Goal: Transaction & Acquisition: Purchase product/service

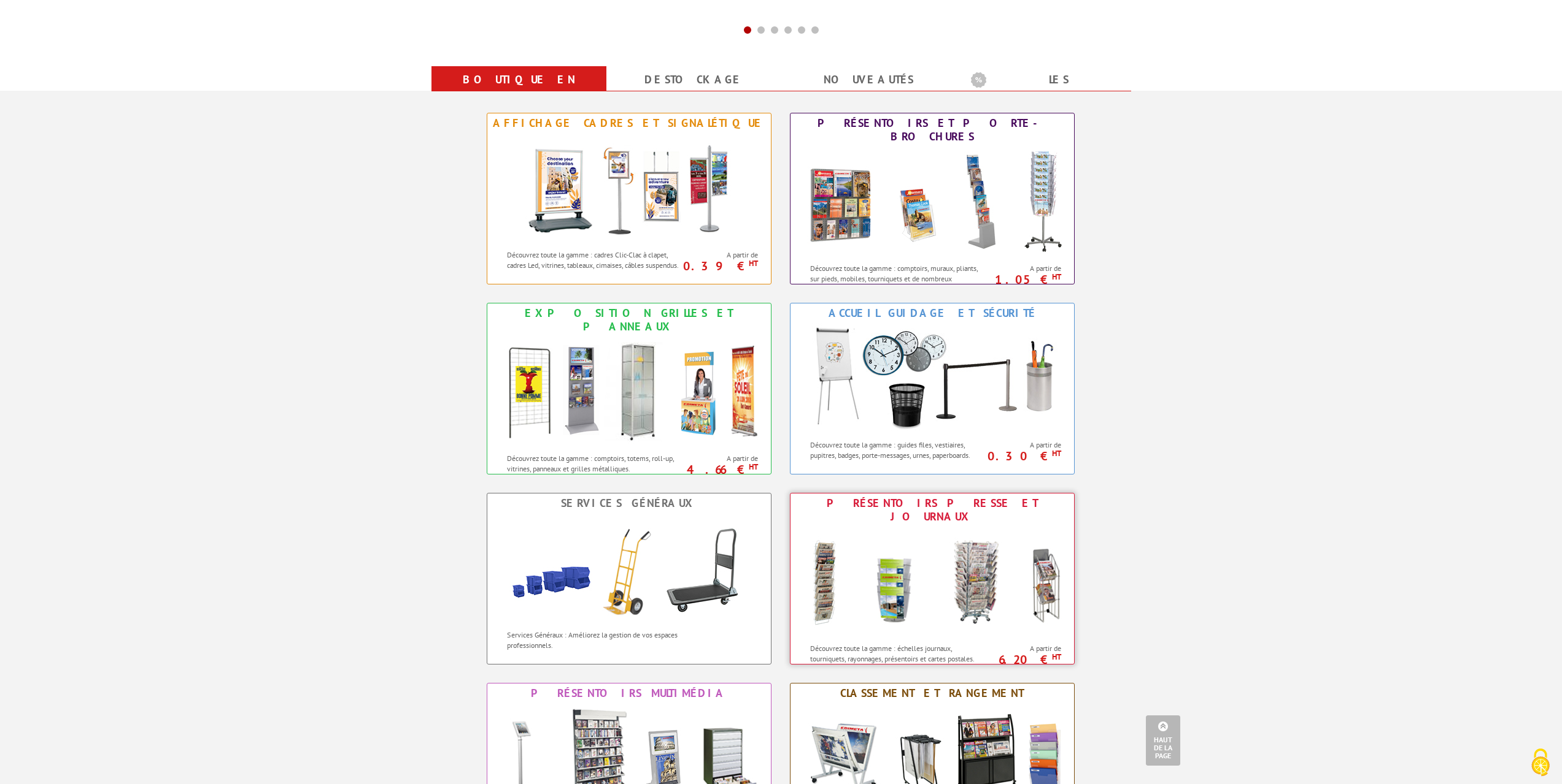
scroll to position [429, 0]
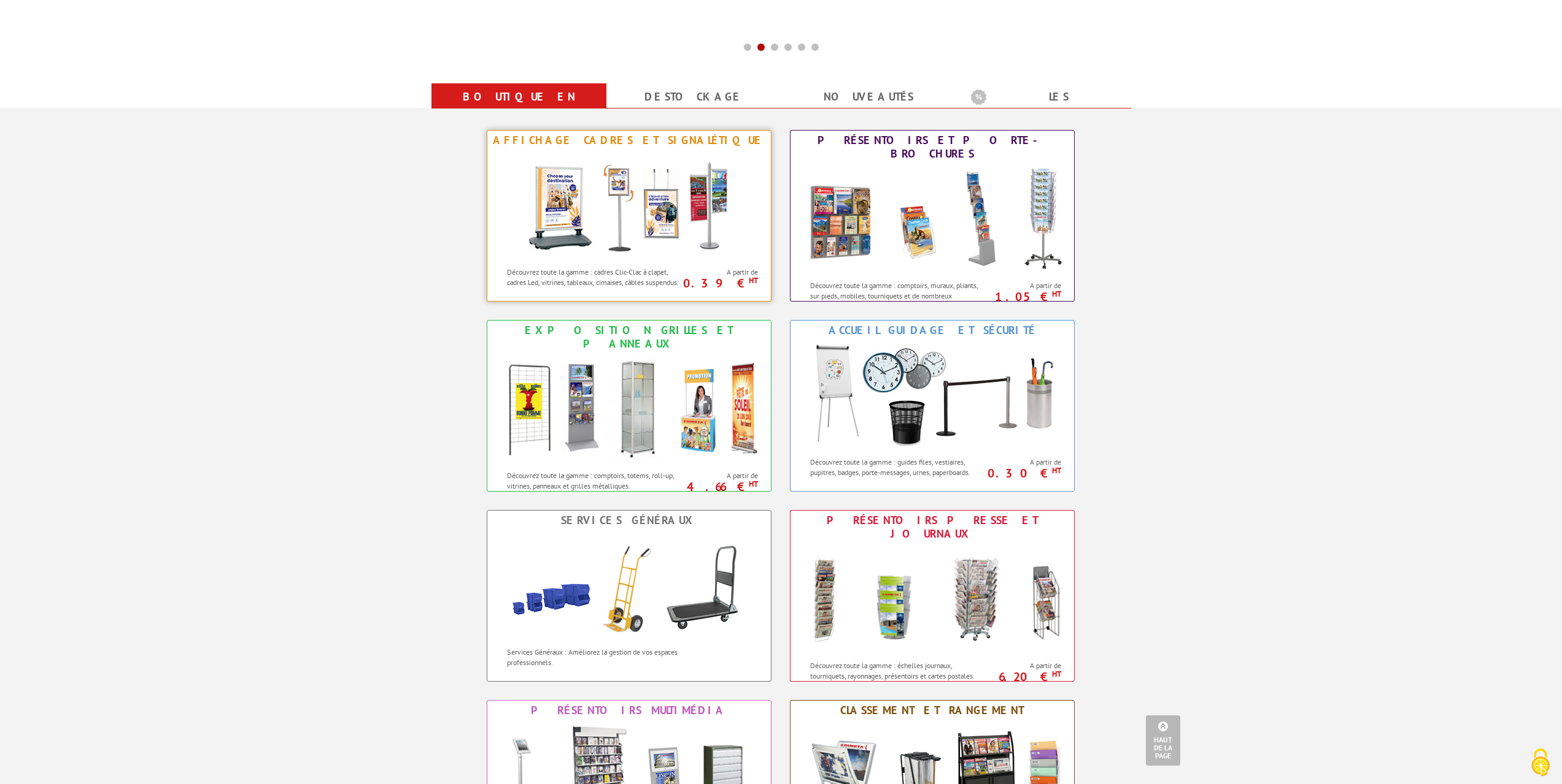
click at [688, 220] on img at bounding box center [628, 205] width 227 height 110
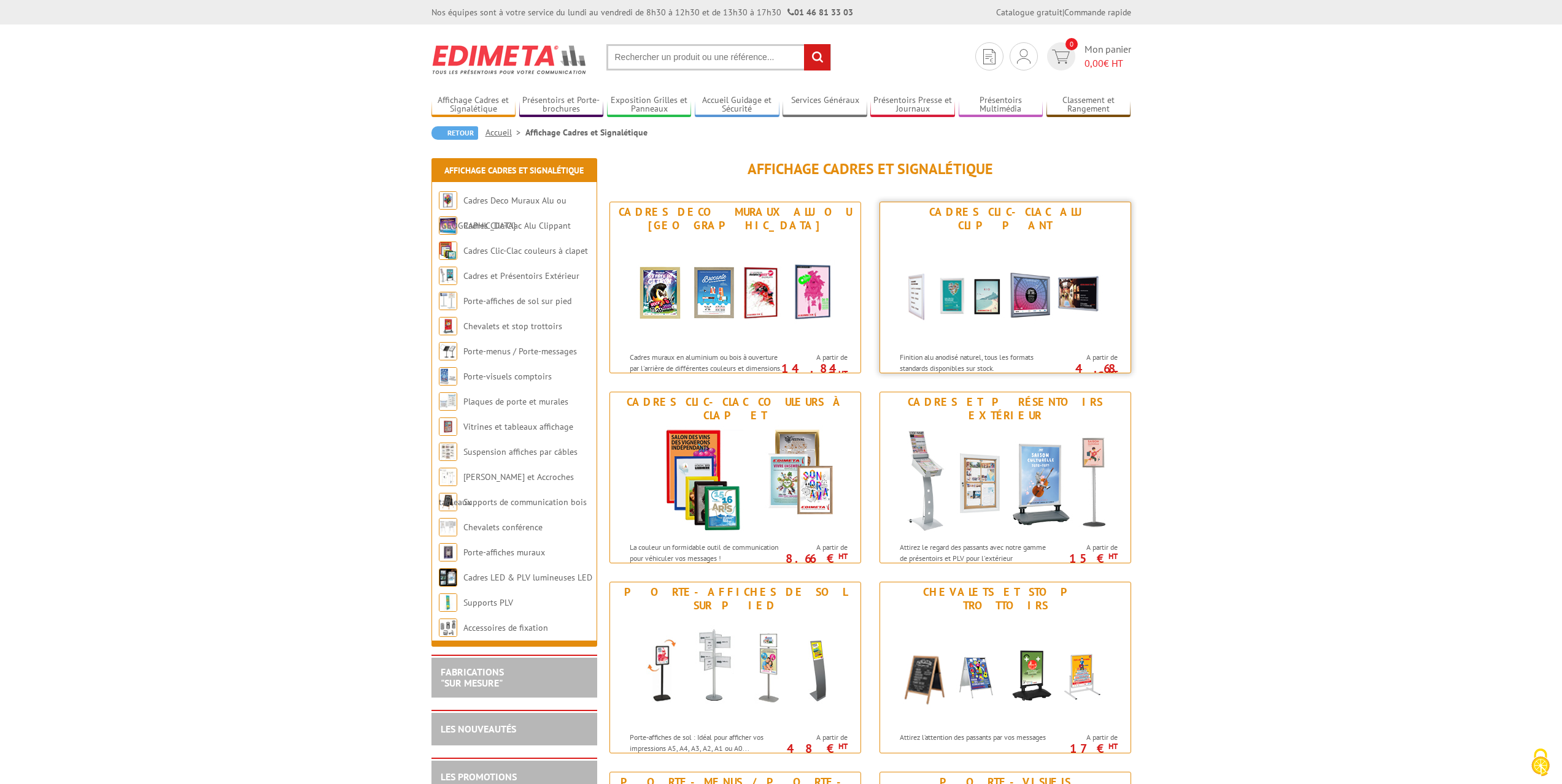
click at [1024, 216] on div "Cadres Clic-Clac Alu Clippant" at bounding box center [1005, 219] width 244 height 27
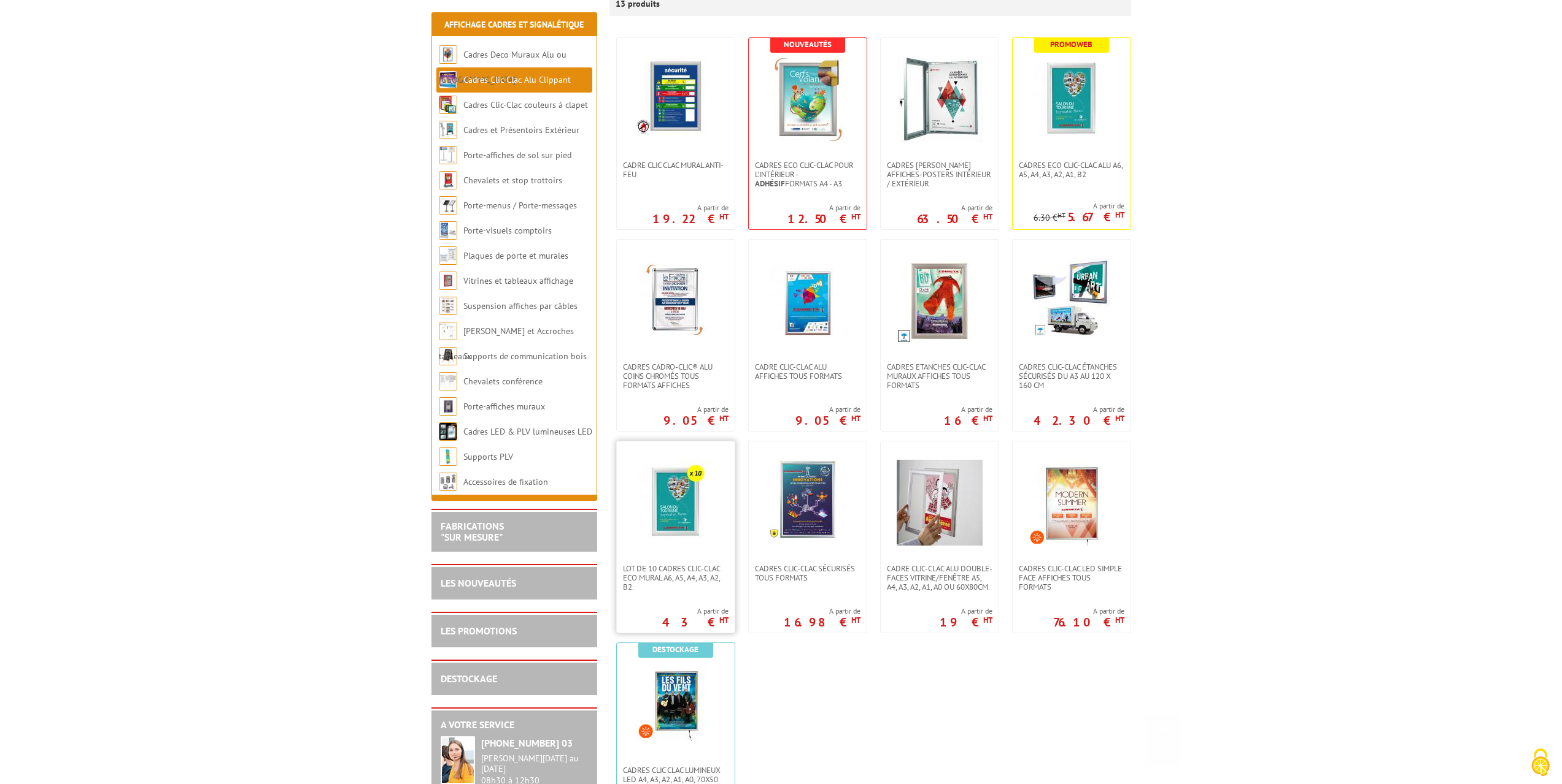
scroll to position [245, 0]
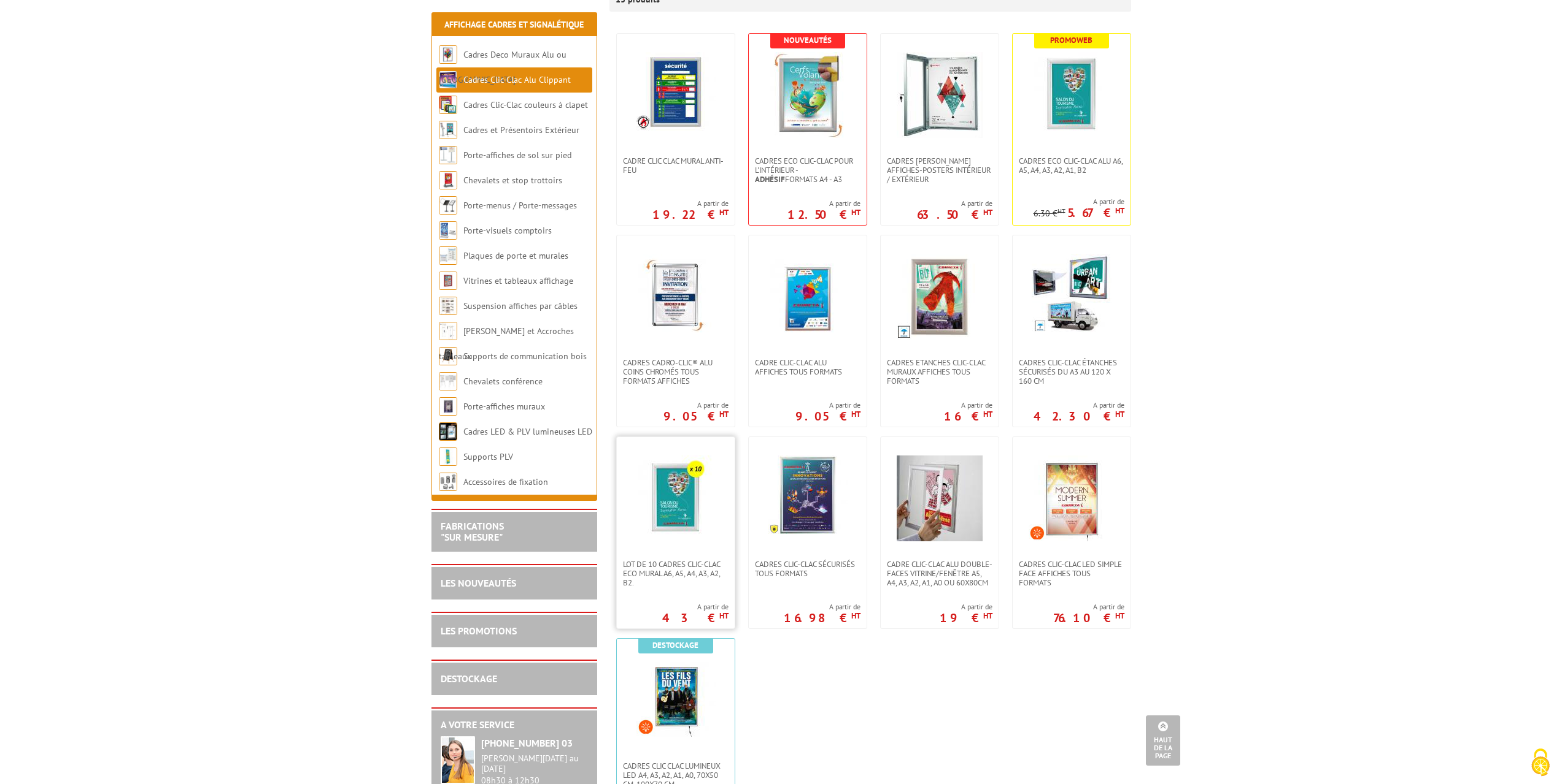
click at [677, 511] on img at bounding box center [675, 498] width 86 height 86
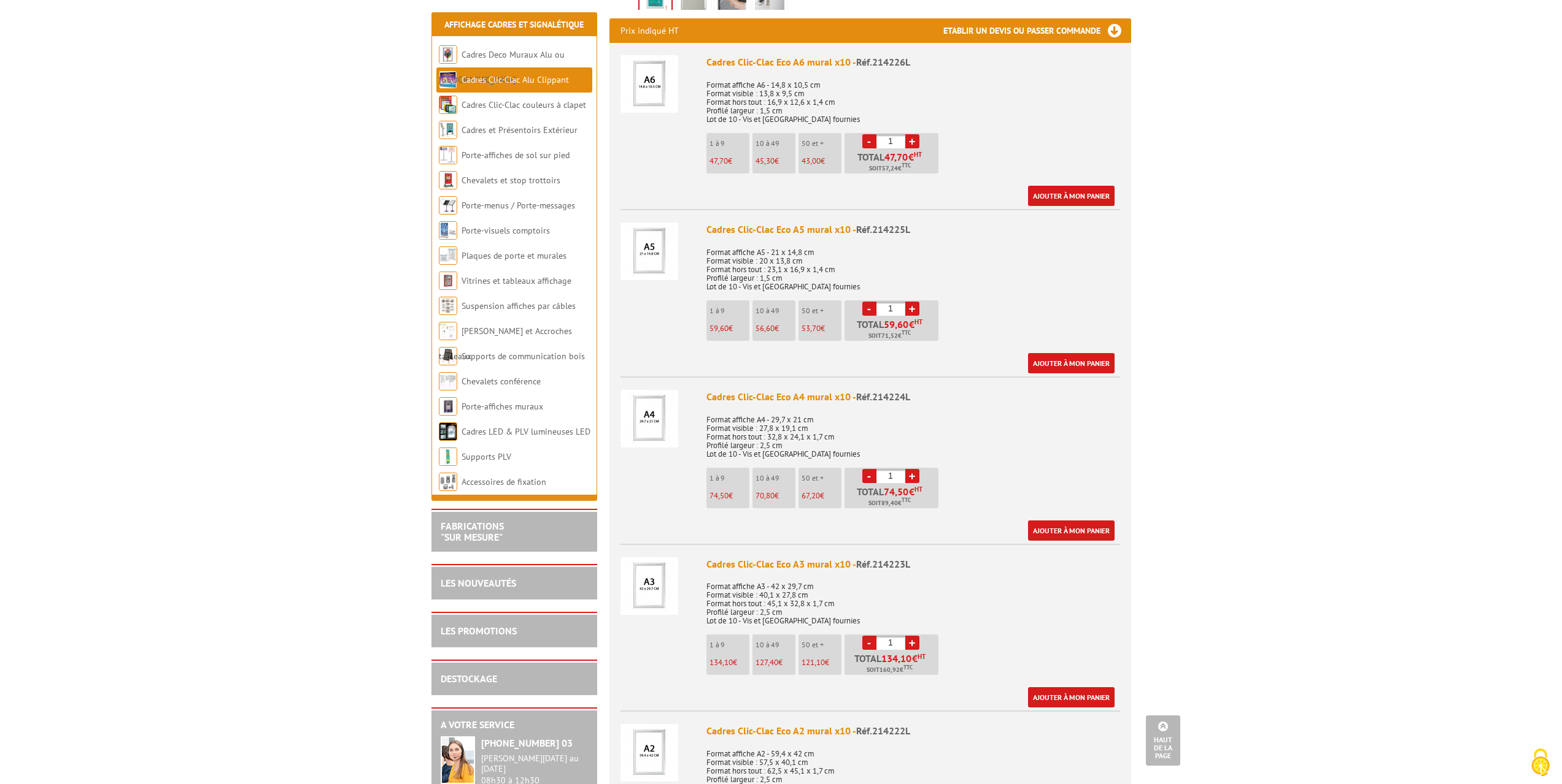
scroll to position [429, 0]
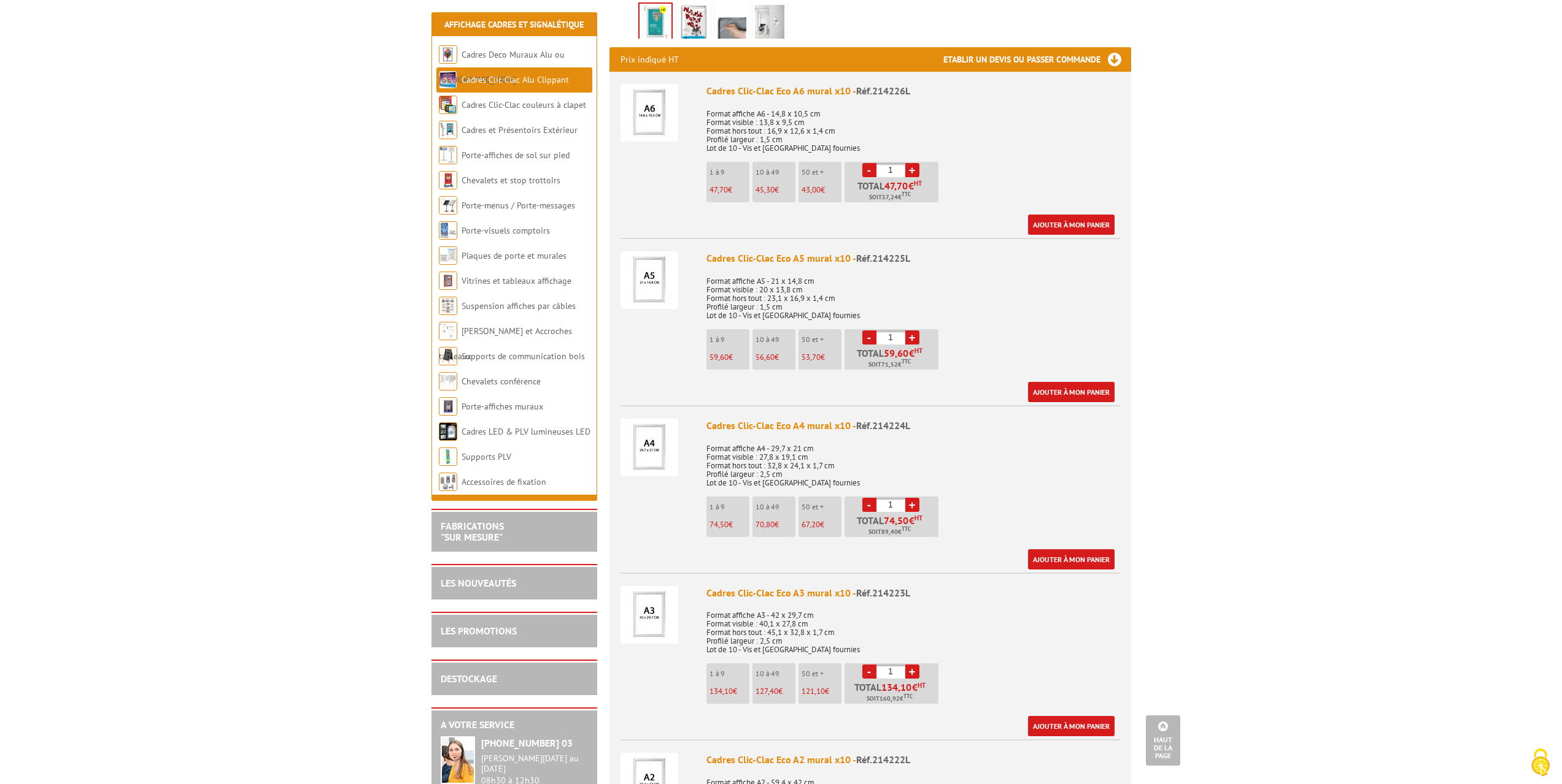
click at [911, 498] on link "+" at bounding box center [912, 505] width 14 height 14
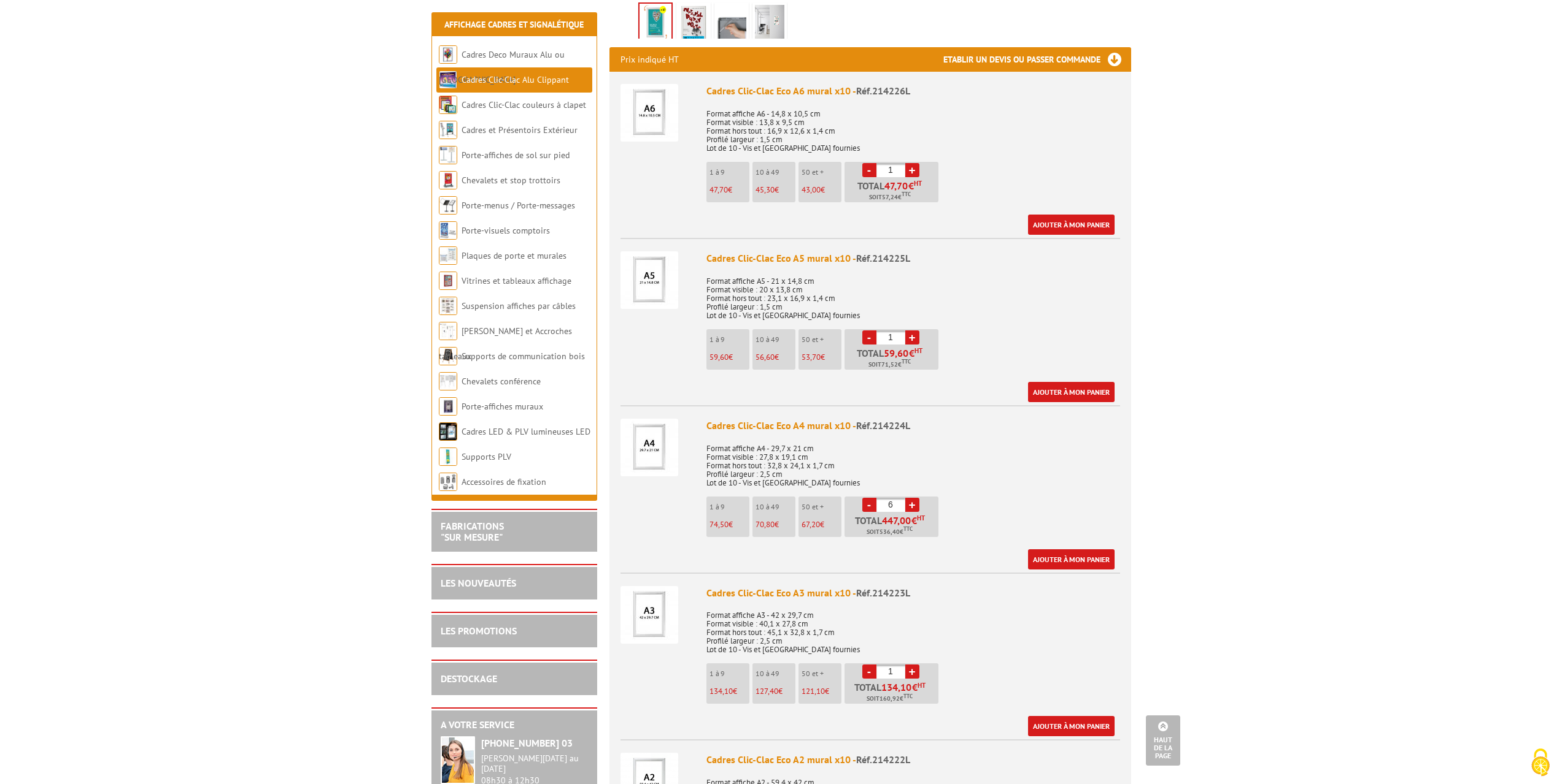
click at [911, 498] on link "+" at bounding box center [912, 505] width 14 height 14
click at [867, 498] on link "-" at bounding box center [869, 505] width 14 height 14
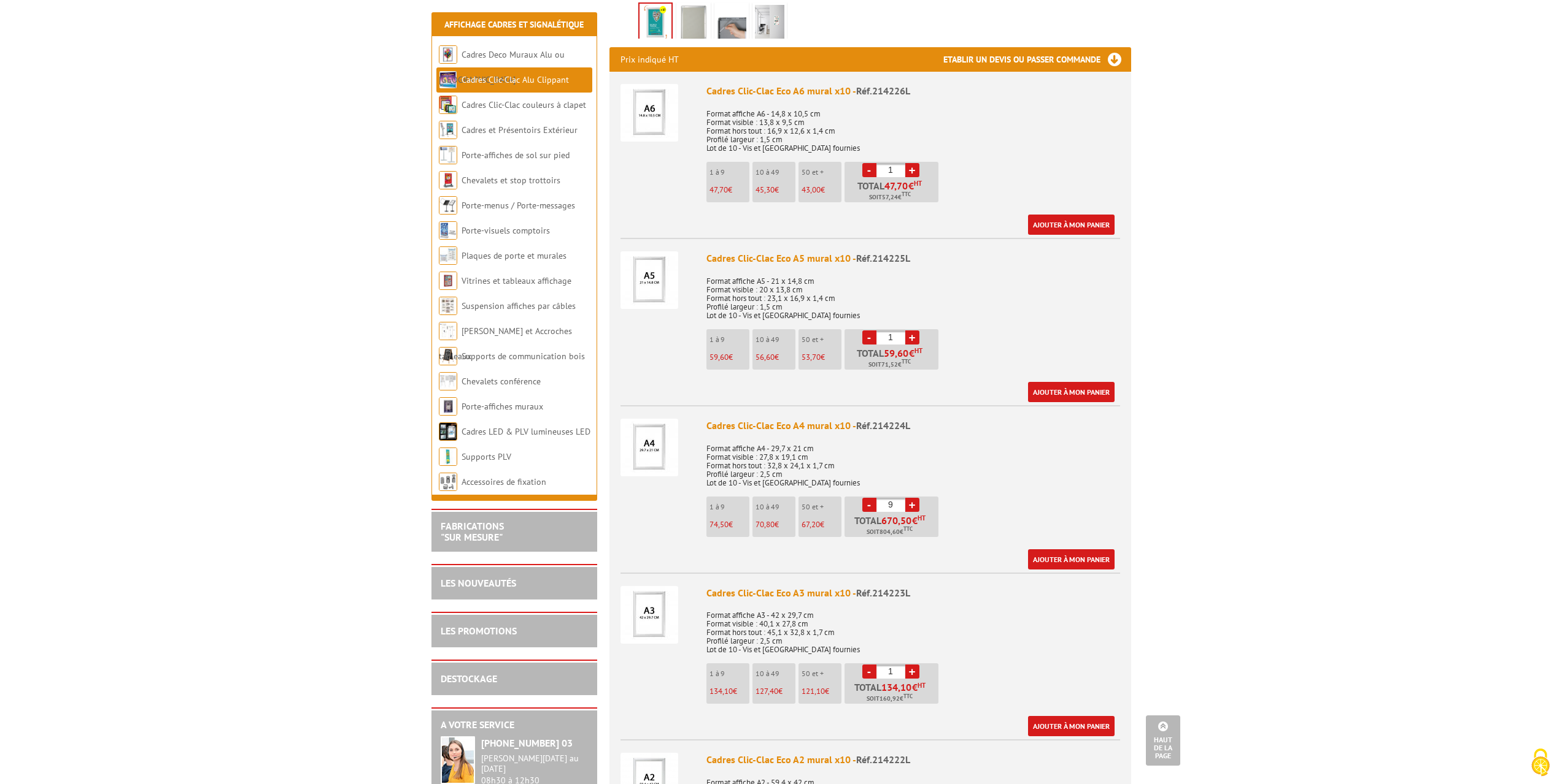
click at [867, 498] on link "-" at bounding box center [869, 505] width 14 height 14
type input "5"
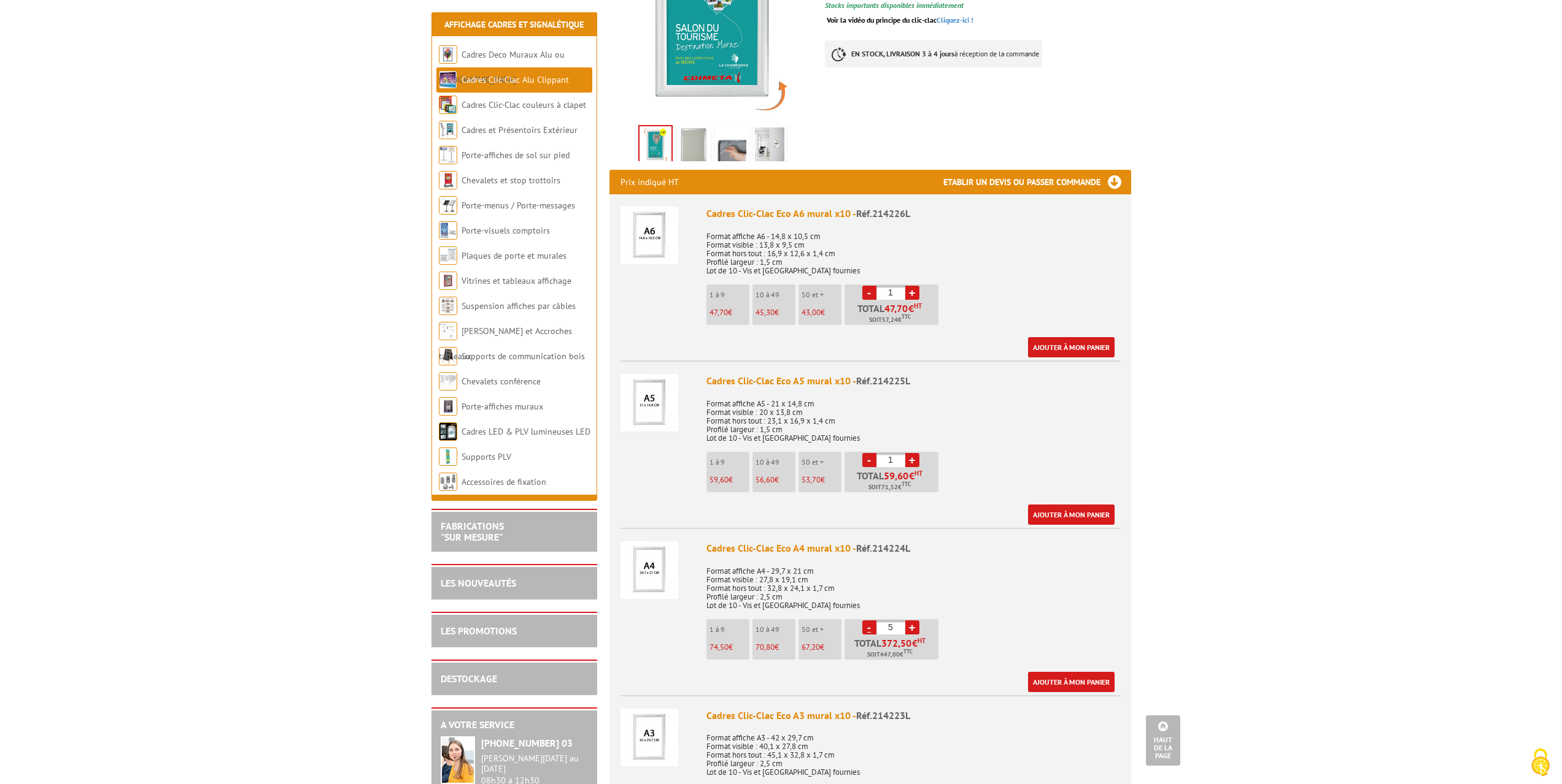
scroll to position [368, 0]
